Goal: Transaction & Acquisition: Purchase product/service

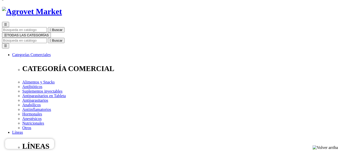
drag, startPoint x: 176, startPoint y: 78, endPoint x: 205, endPoint y: 78, distance: 29.4
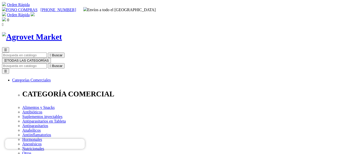
click at [47, 63] on input "Buscar" at bounding box center [24, 65] width 45 height 5
paste input "CANI-TABS CALMING + RELAX FSCO X 60 TAB"
type input "CANI-TABS CALMING + RELAX FSCO X 60 TAB"
click at [48, 63] on button " Buscar" at bounding box center [56, 65] width 17 height 5
drag, startPoint x: 194, startPoint y: 25, endPoint x: 324, endPoint y: 25, distance: 130.1
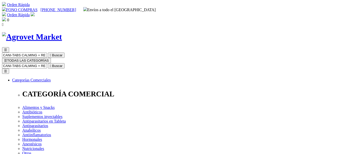
paste input "ATREVIA 360 LARGE X 1TAB (20-40 KG)"
type input "ATREVIA 360 LARGE X 1TAB (20-40 KG)"
click at [48, 63] on button " Buscar" at bounding box center [56, 65] width 17 height 5
drag, startPoint x: 205, startPoint y: 26, endPoint x: 286, endPoint y: 26, distance: 80.8
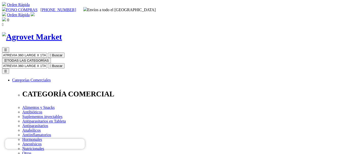
paste input "ONE MINI X 1 TAB (2-4.5"
type input "ATREVIA ONE MINI X 1 TAB (2-4.5 KG)"
click at [48, 63] on button " Buscar" at bounding box center [56, 65] width 17 height 5
drag, startPoint x: 208, startPoint y: 26, endPoint x: 291, endPoint y: 26, distance: 83.6
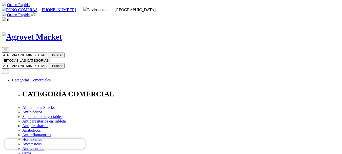
paste input "SMALL X 1 TAB (4.5-10"
type input "ATREVIA ONE SMALL X 1 TAB (4.5-10 KG)"
click at [48, 63] on button " Buscar" at bounding box center [56, 65] width 17 height 5
drag, startPoint x: 204, startPoint y: 25, endPoint x: 298, endPoint y: 25, distance: 93.9
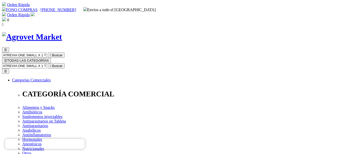
paste input "NUTROMIX HAIRBALL REMEDY CJA X 120 G"
type input "NUTROMIX HAIRBALL REMEDY CJA X 120 G"
click at [48, 63] on button " Buscar" at bounding box center [56, 65] width 17 height 5
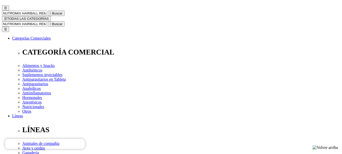
scroll to position [51, 0]
